Goal: Task Accomplishment & Management: Use online tool/utility

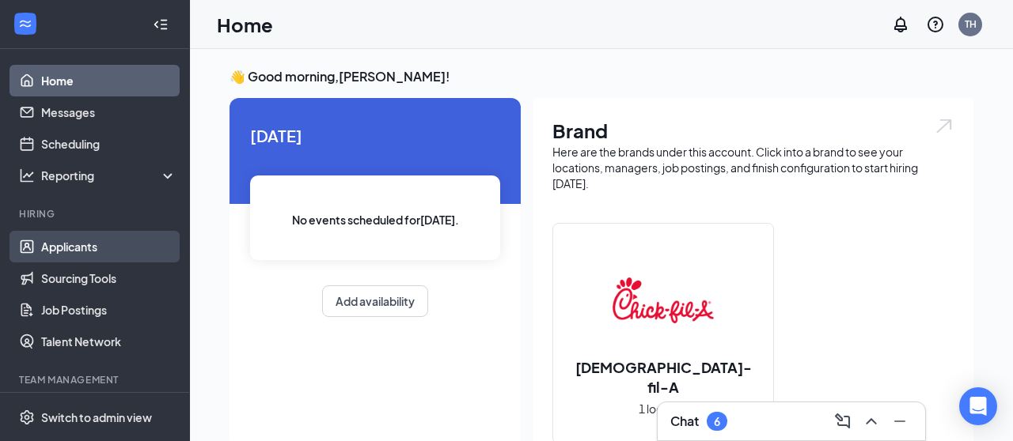
click at [84, 252] on link "Applicants" at bounding box center [108, 247] width 135 height 32
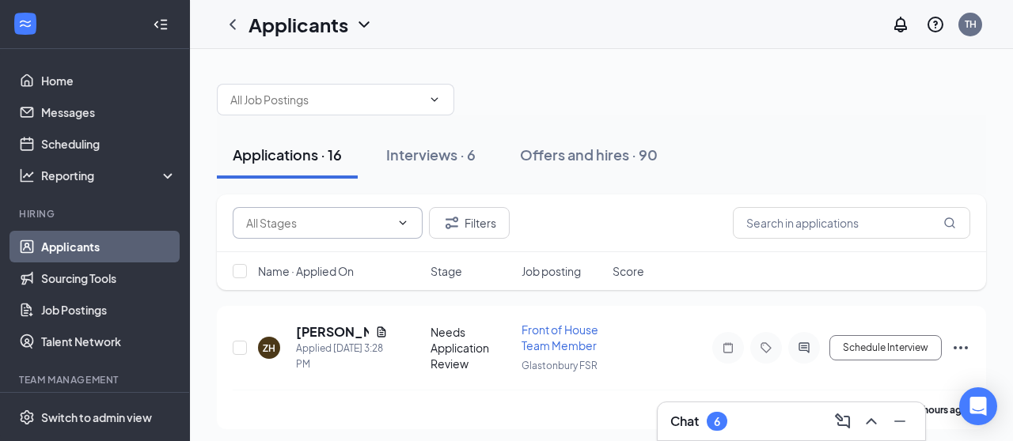
click at [326, 224] on input "text" at bounding box center [318, 222] width 144 height 17
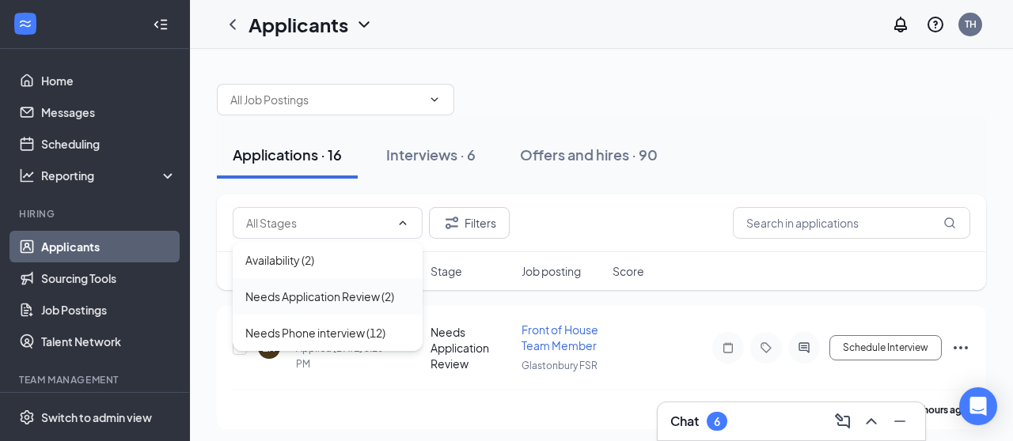
click at [331, 302] on div "Needs Application Review (2)" at bounding box center [319, 296] width 149 height 17
type input "Needs Application Review (2)"
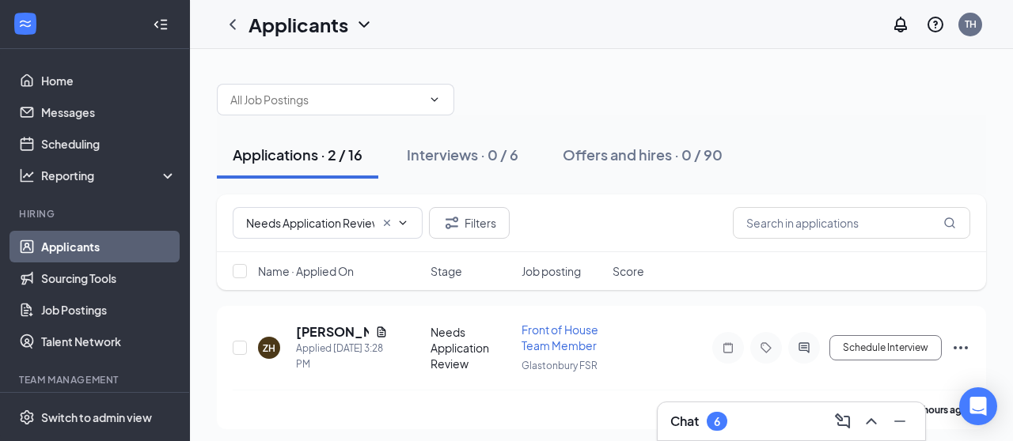
scroll to position [36, 0]
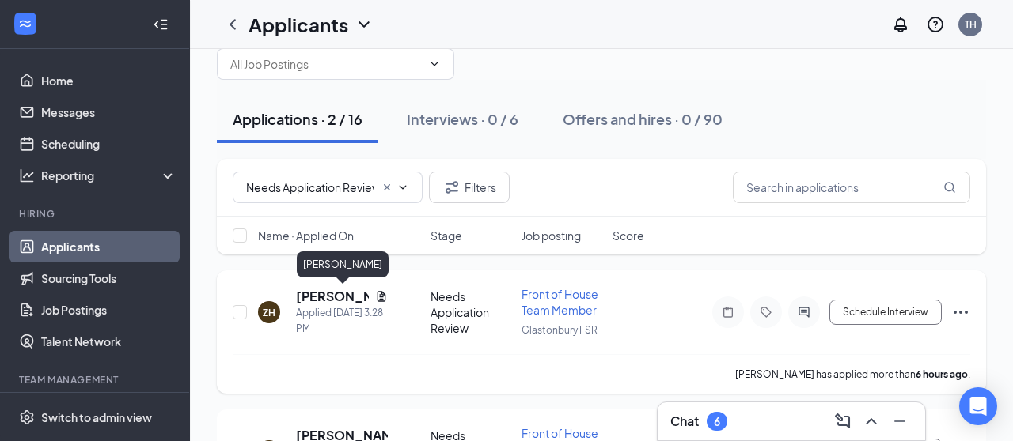
click at [312, 294] on h5 "[PERSON_NAME]" at bounding box center [332, 296] width 73 height 17
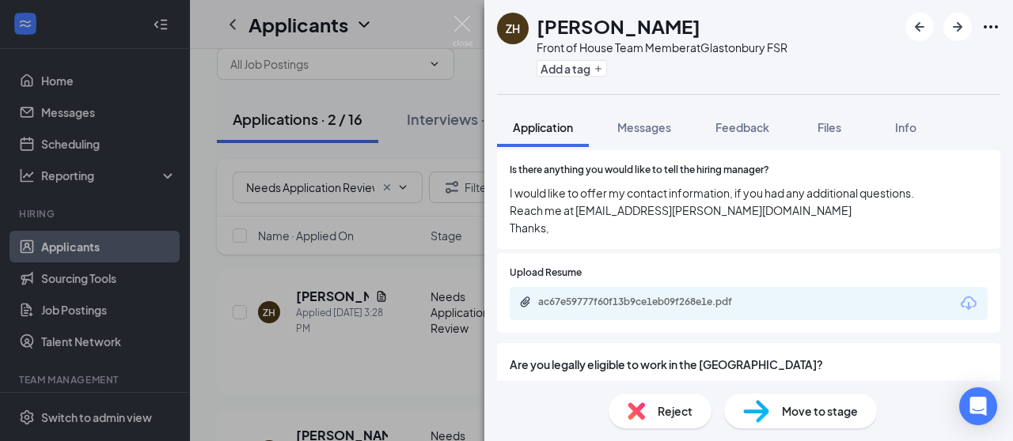
scroll to position [895, 0]
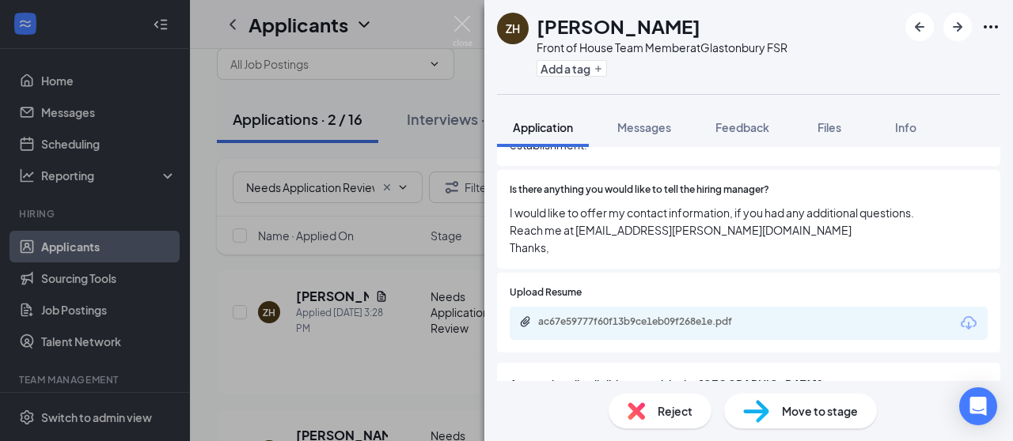
click at [617, 307] on div "ac67e59777f60f13b9ce1eb09f268e1e.pdf" at bounding box center [748, 323] width 478 height 33
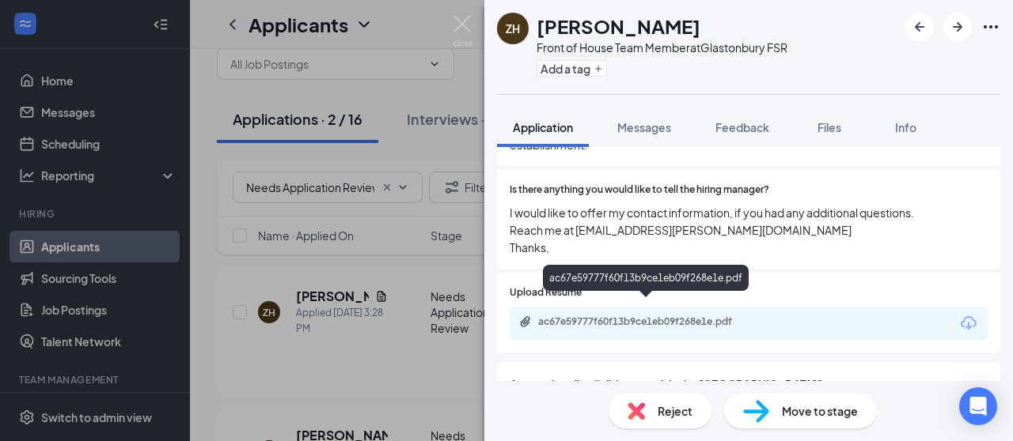
click at [615, 316] on div "ac67e59777f60f13b9ce1eb09f268e1e.pdf" at bounding box center [649, 322] width 222 height 13
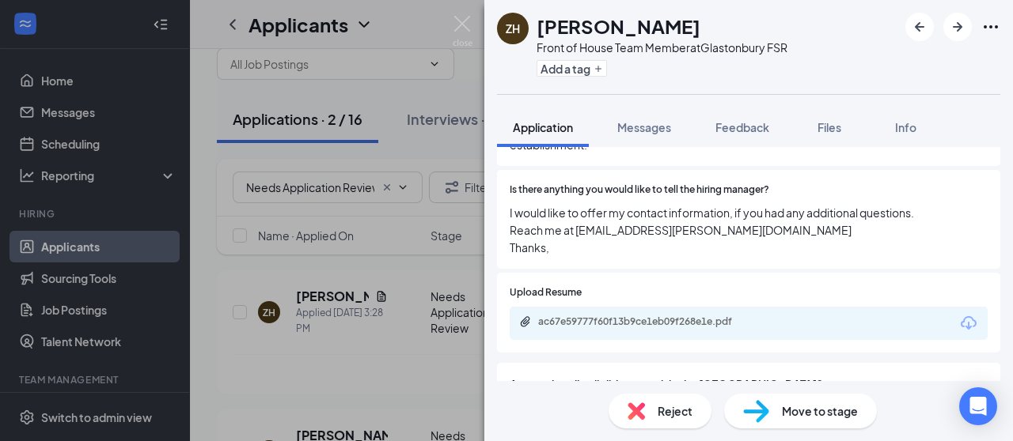
click at [832, 416] on span "Move to stage" at bounding box center [820, 411] width 76 height 17
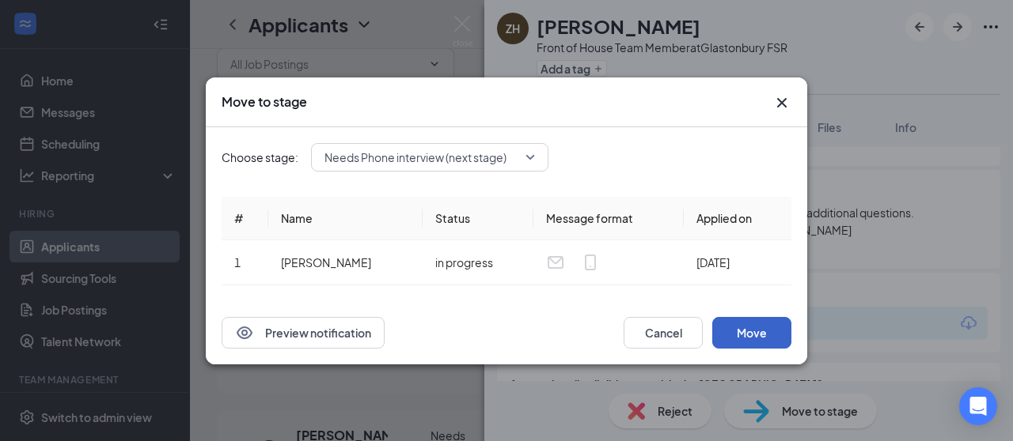
click at [737, 337] on button "Move" at bounding box center [751, 333] width 79 height 32
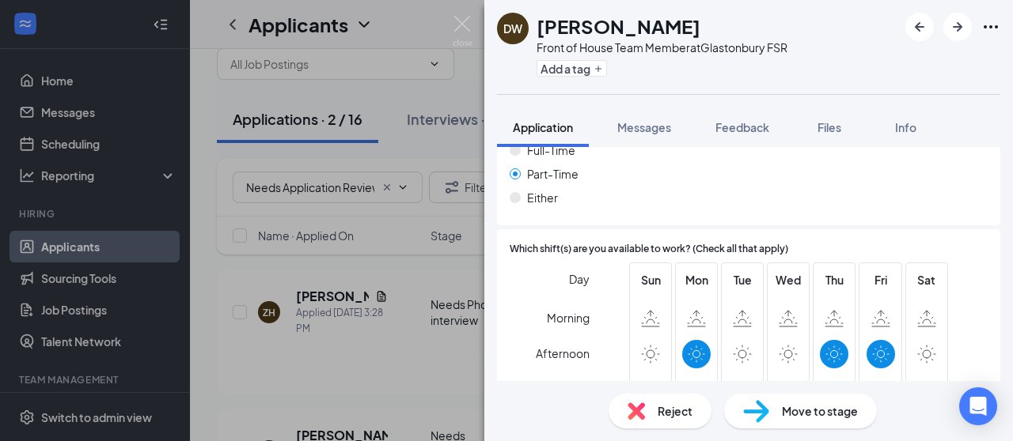
scroll to position [1861, 0]
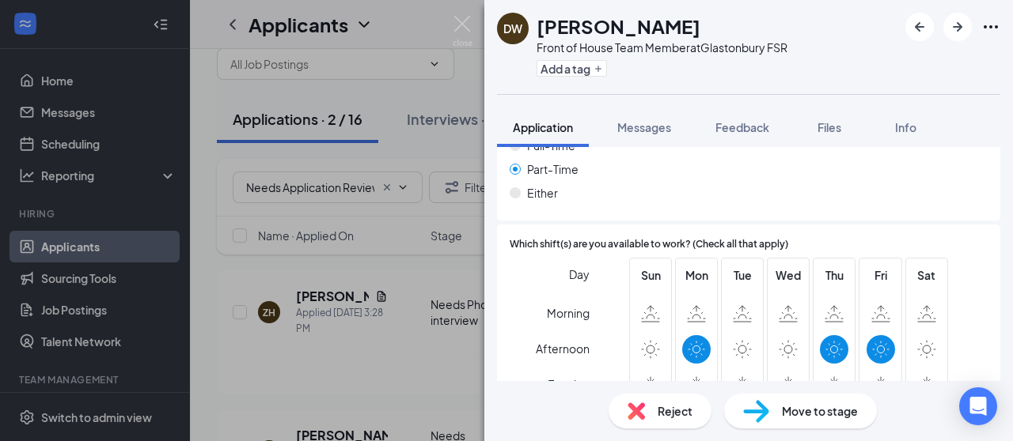
click at [674, 405] on span "Reject" at bounding box center [674, 411] width 35 height 17
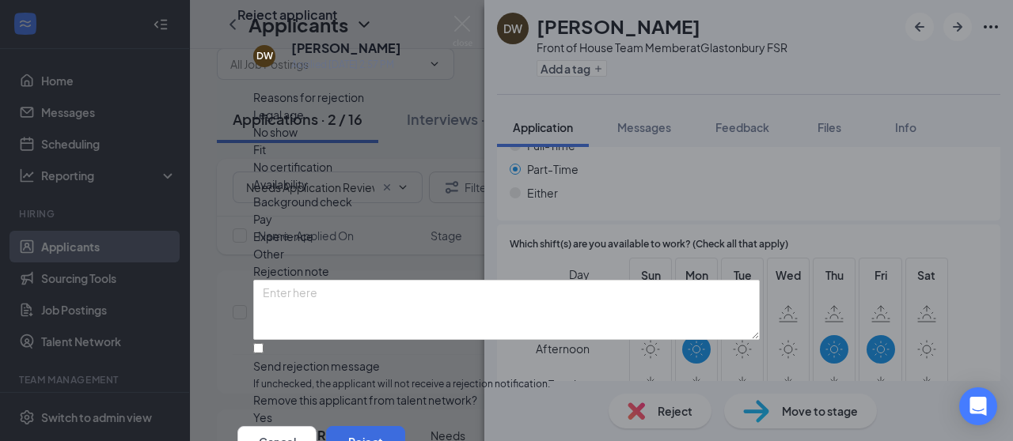
click at [308, 193] on span "Availability" at bounding box center [280, 184] width 55 height 17
click at [313, 228] on span "Experience" at bounding box center [283, 236] width 60 height 17
click at [284, 245] on span "Other" at bounding box center [268, 253] width 31 height 17
click at [263, 343] on input "Send rejection message If unchecked, the applicant will not receive a rejection…" at bounding box center [258, 348] width 10 height 10
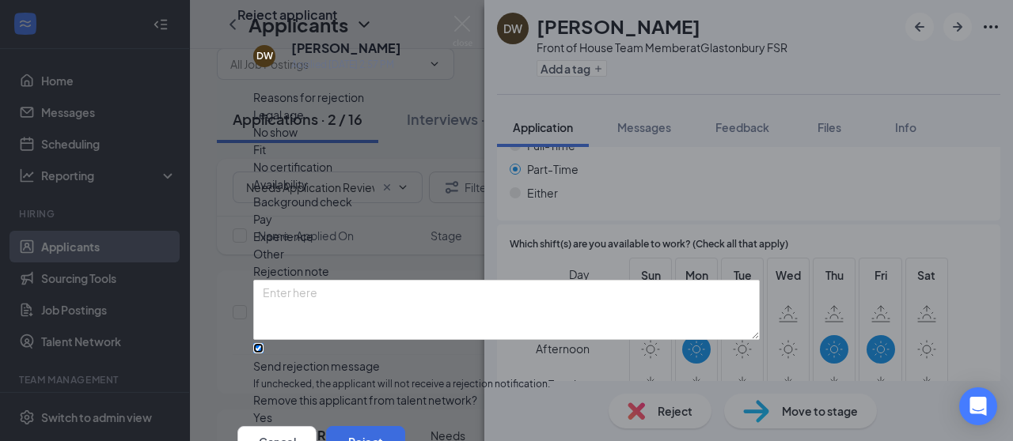
checkbox input "true"
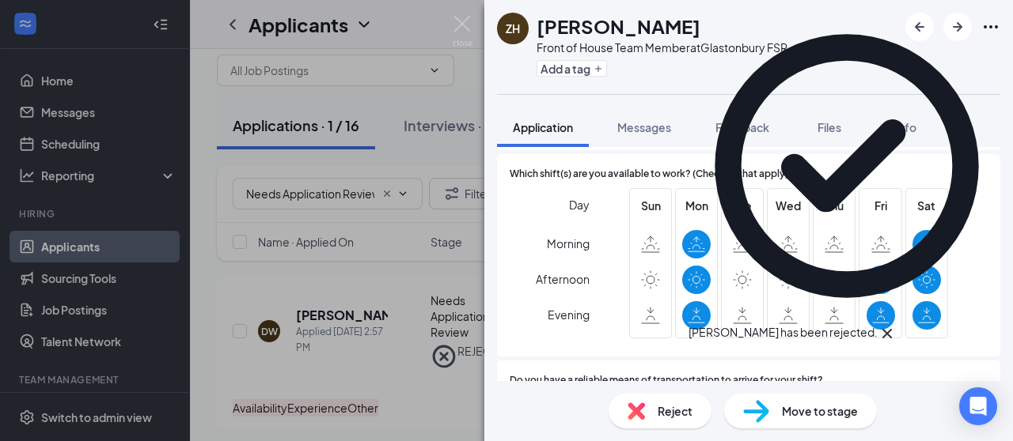
scroll to position [1431, 0]
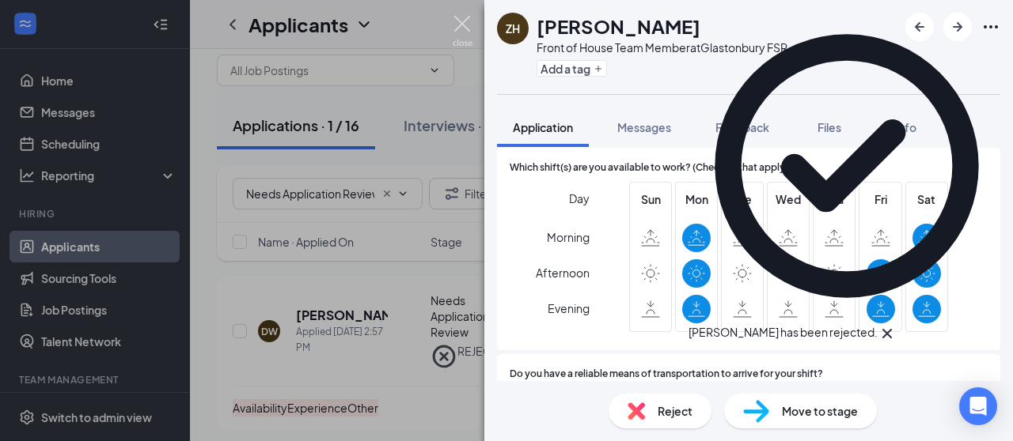
click at [469, 25] on img at bounding box center [462, 31] width 20 height 31
